Goal: Find specific page/section: Find specific page/section

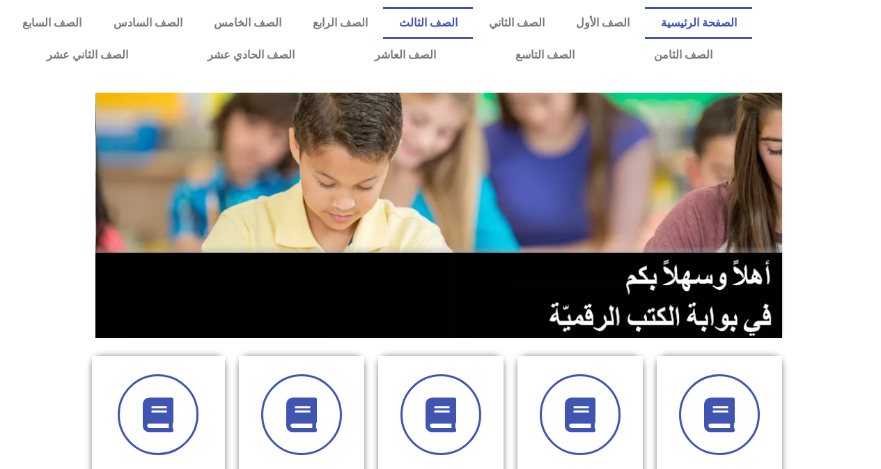
click at [454, 24] on link "الصف الثالث" at bounding box center [428, 23] width 90 height 32
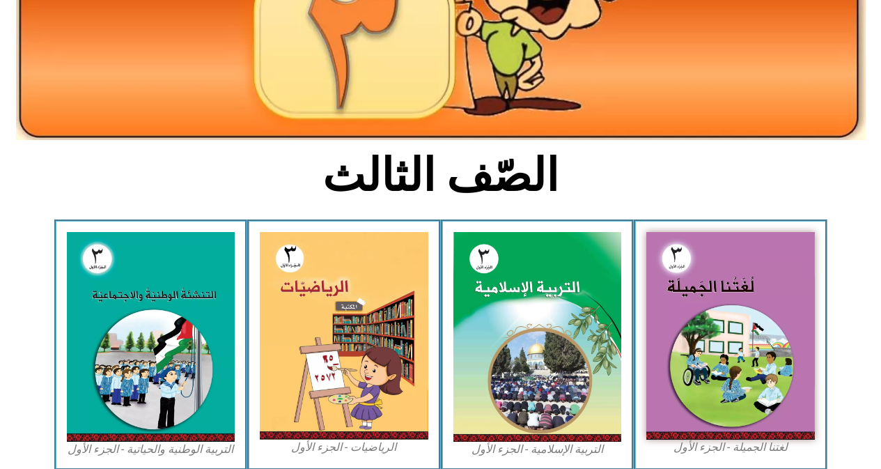
scroll to position [209, 0]
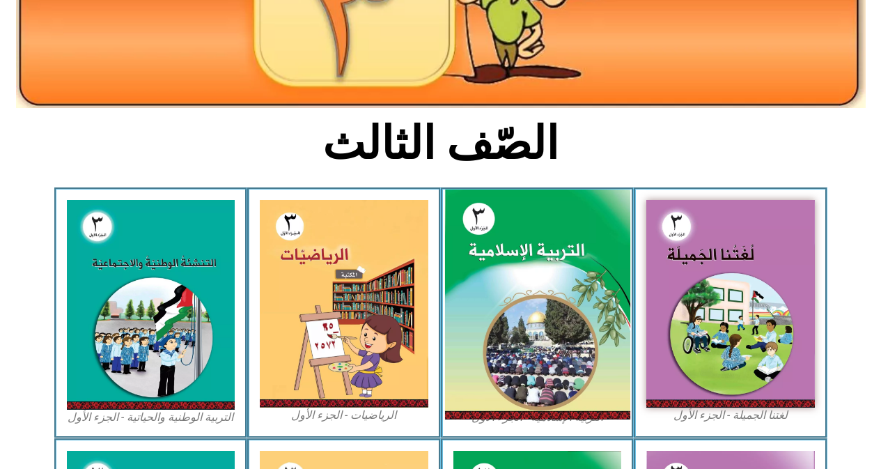
click at [513, 279] on img at bounding box center [536, 304] width 185 height 230
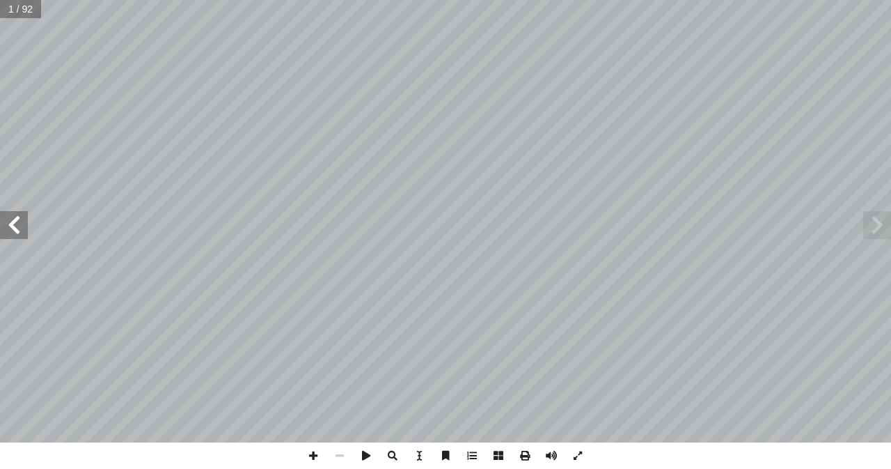
click at [9, 221] on span at bounding box center [14, 225] width 28 height 28
click at [9, 222] on span at bounding box center [14, 225] width 28 height 28
click at [9, 221] on span at bounding box center [14, 225] width 28 height 28
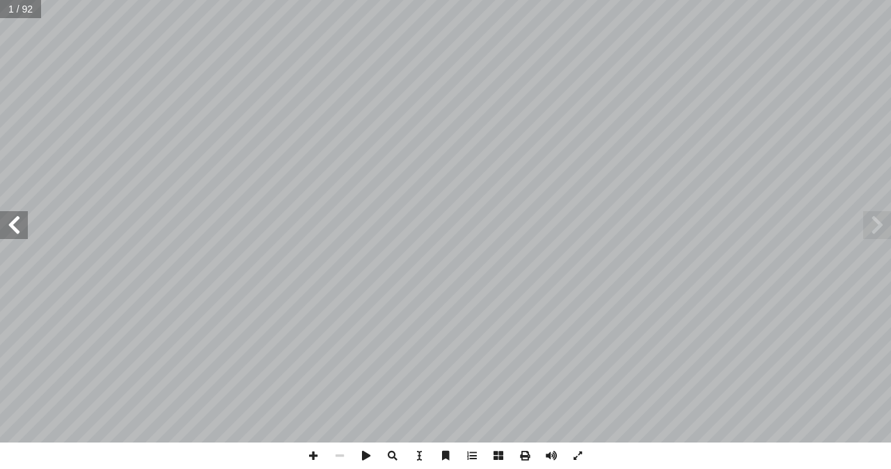
click at [9, 221] on span at bounding box center [14, 225] width 28 height 28
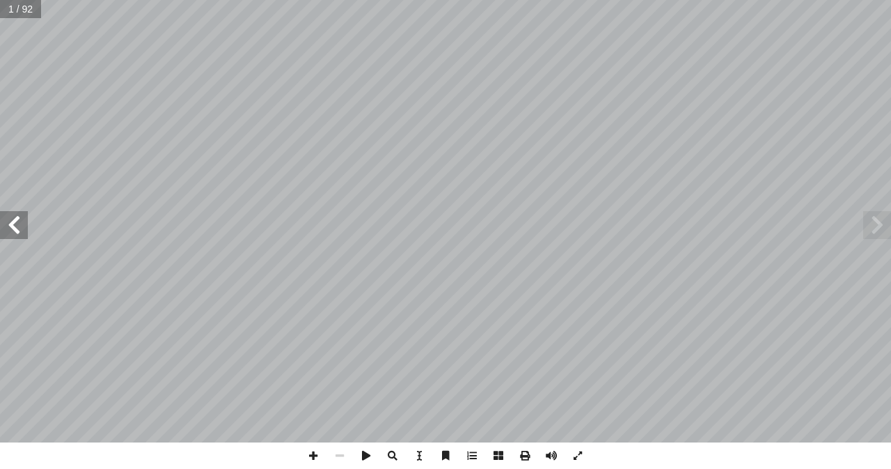
click at [9, 221] on span at bounding box center [14, 225] width 28 height 28
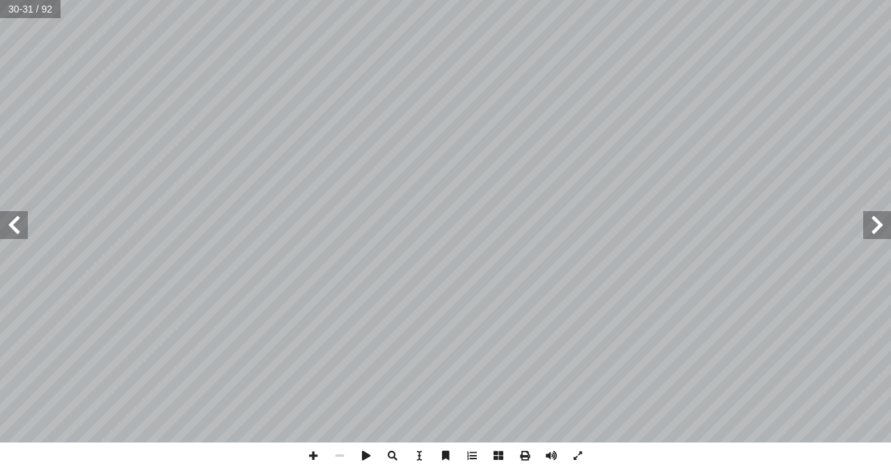
click at [11, 224] on span at bounding box center [14, 225] width 28 height 28
click at [313, 456] on span at bounding box center [313, 455] width 26 height 26
click at [13, 228] on span at bounding box center [14, 225] width 28 height 28
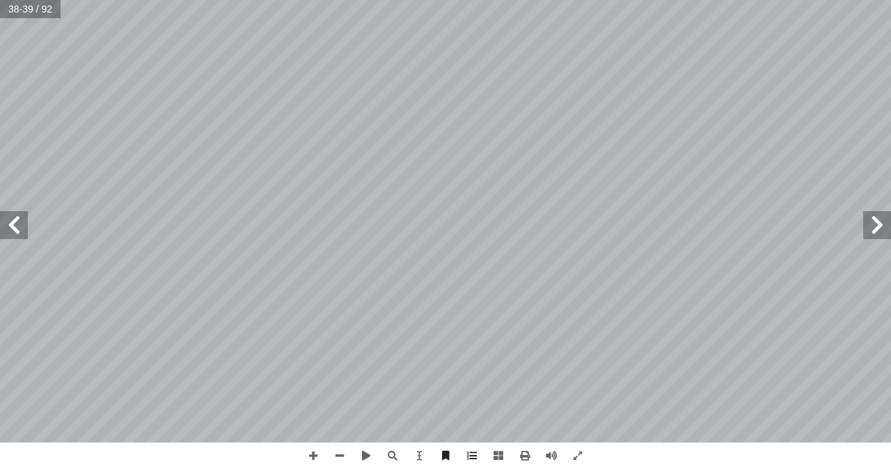
click at [890, 92] on html "الصفحة الرئيسية الصف الأول الصف الثاني الصف الثالث الصف الرابع الصف الخامس الصف…" at bounding box center [445, 46] width 891 height 92
